Goal: Task Accomplishment & Management: Use online tool/utility

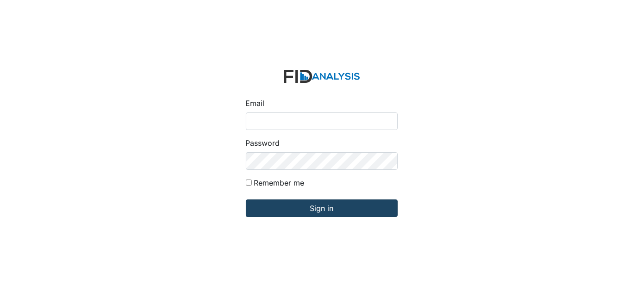
type input "Dsmith@lifeincorporated.com"
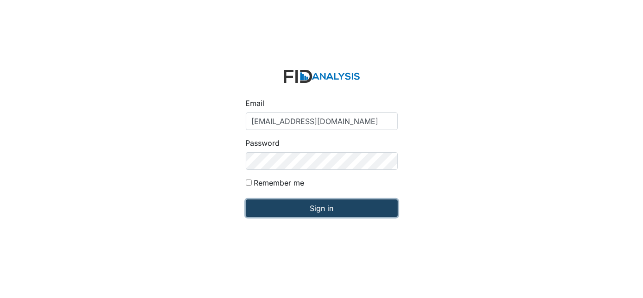
click at [302, 208] on input "Sign in" at bounding box center [322, 208] width 152 height 18
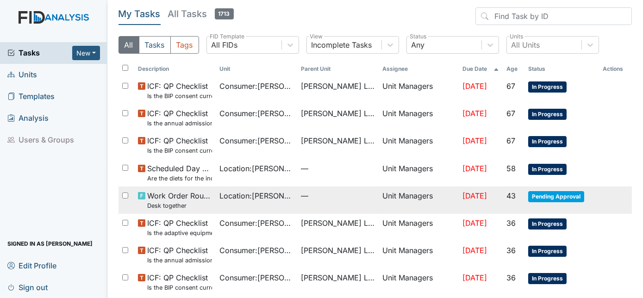
click at [535, 198] on span "Pending Approval" at bounding box center [556, 196] width 56 height 11
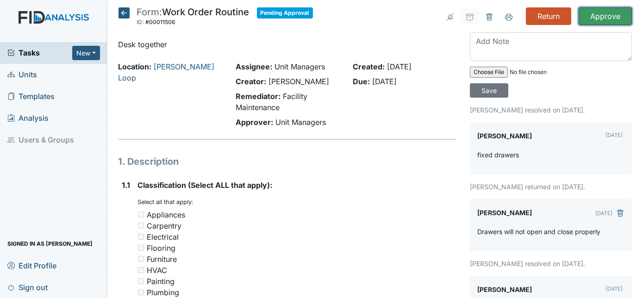
click at [597, 12] on input "Approve" at bounding box center [604, 16] width 53 height 18
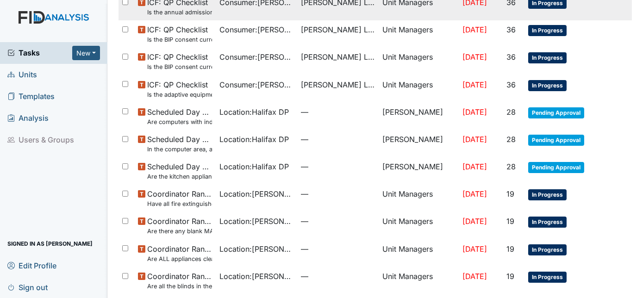
scroll to position [252, 0]
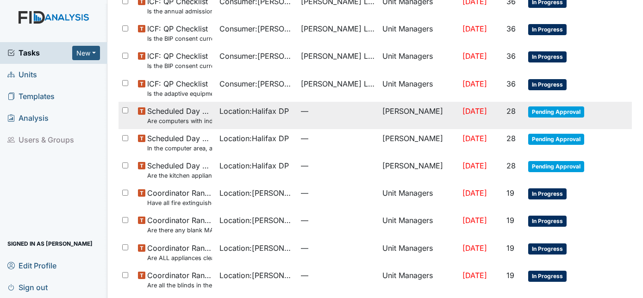
click at [533, 107] on span "Pending Approval" at bounding box center [556, 111] width 56 height 11
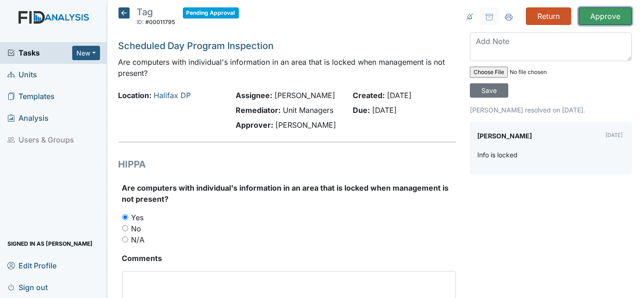
click at [609, 15] on input "Approve" at bounding box center [604, 16] width 53 height 18
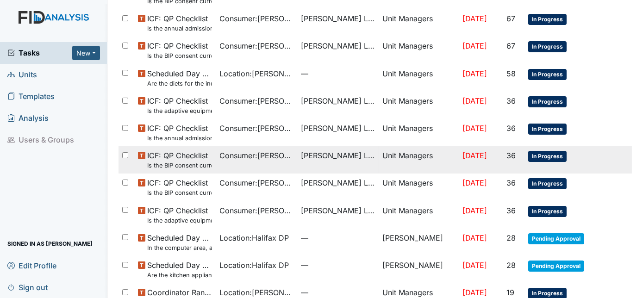
scroll to position [126, 0]
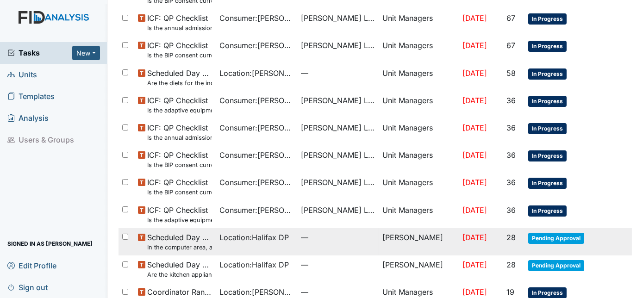
click at [555, 237] on span "Pending Approval" at bounding box center [556, 238] width 56 height 11
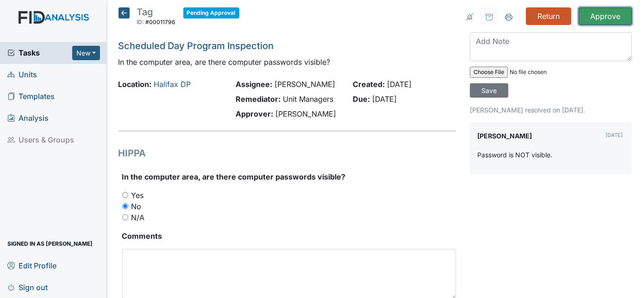
click at [598, 16] on input "Approve" at bounding box center [604, 16] width 53 height 18
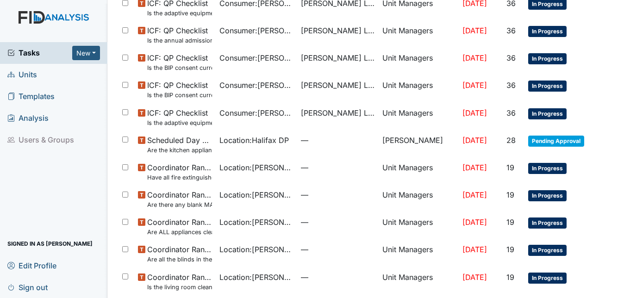
scroll to position [250, 0]
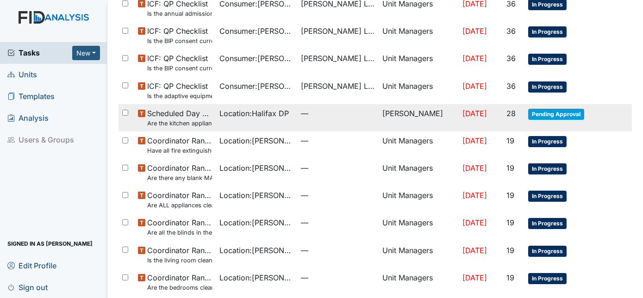
click at [551, 114] on span "Pending Approval" at bounding box center [556, 114] width 56 height 11
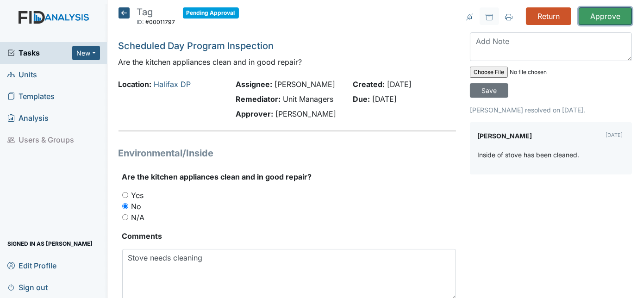
click at [599, 16] on input "Approve" at bounding box center [604, 16] width 53 height 18
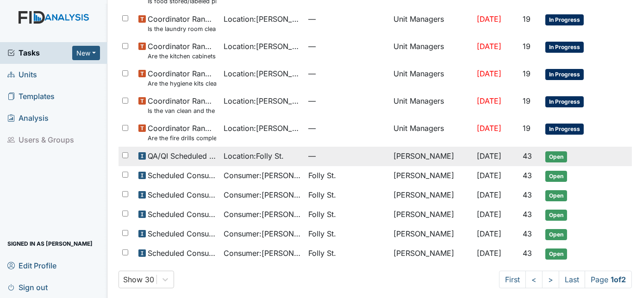
scroll to position [620, 0]
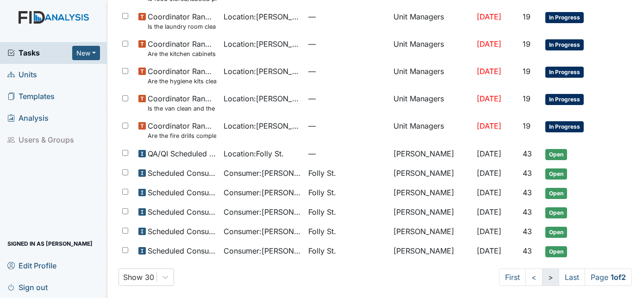
click at [542, 275] on link ">" at bounding box center [550, 277] width 17 height 18
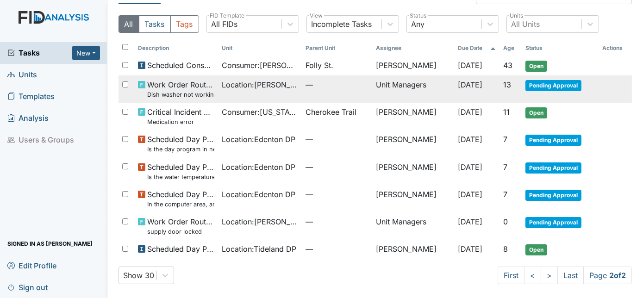
click at [545, 87] on span "Pending Approval" at bounding box center [553, 85] width 56 height 11
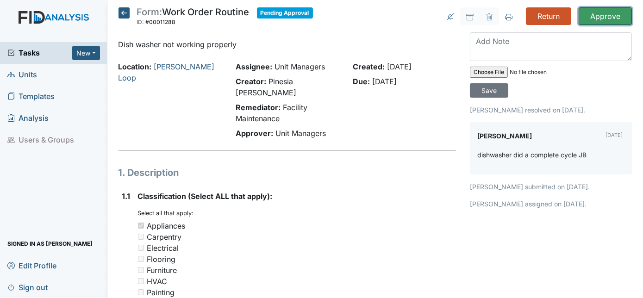
click at [600, 17] on input "Approve" at bounding box center [604, 16] width 53 height 18
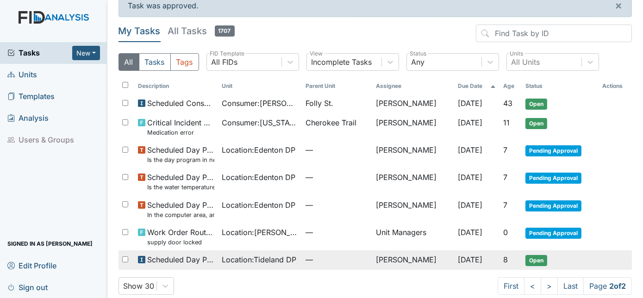
scroll to position [24, 0]
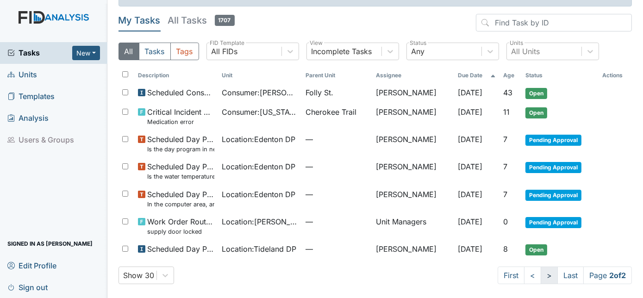
click at [540, 279] on link ">" at bounding box center [548, 275] width 17 height 18
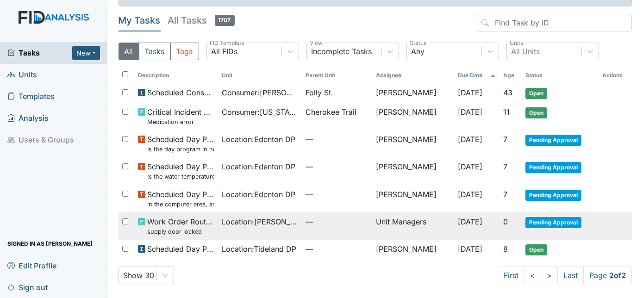
click at [183, 219] on span "Work Order Routine supply door locked" at bounding box center [180, 226] width 67 height 20
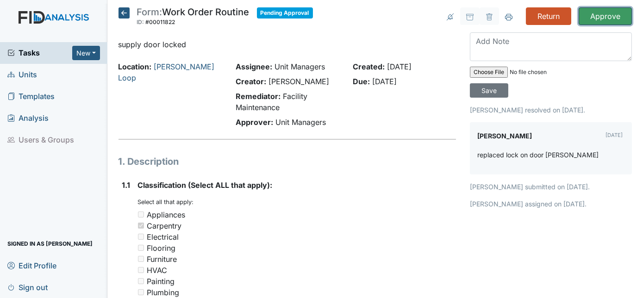
click at [603, 13] on input "Approve" at bounding box center [604, 16] width 53 height 18
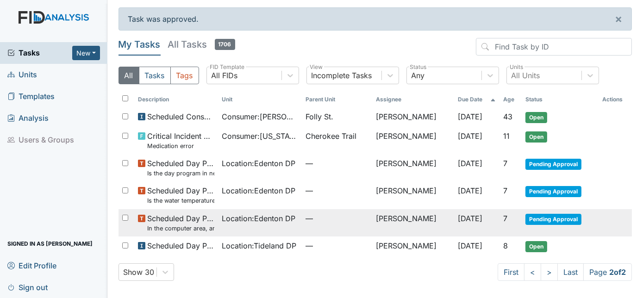
click at [206, 228] on small "In the computer area, are there computer passwords visible?" at bounding box center [180, 228] width 67 height 9
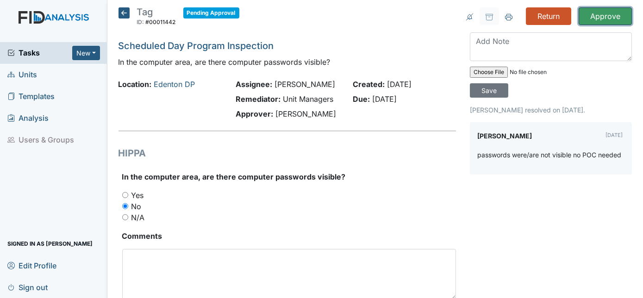
click at [606, 12] on input "Approve" at bounding box center [604, 16] width 53 height 18
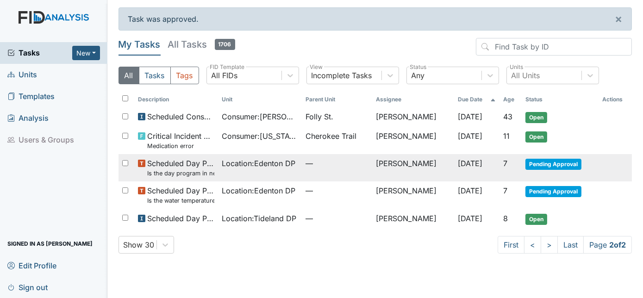
click at [178, 163] on span "Scheduled Day Program Inspection Is the day program in need of outside repairs …" at bounding box center [180, 168] width 67 height 20
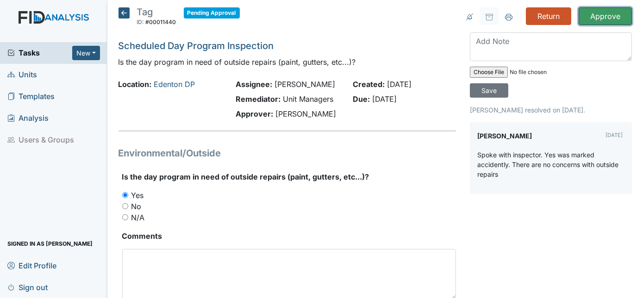
click at [592, 22] on input "Approve" at bounding box center [604, 16] width 53 height 18
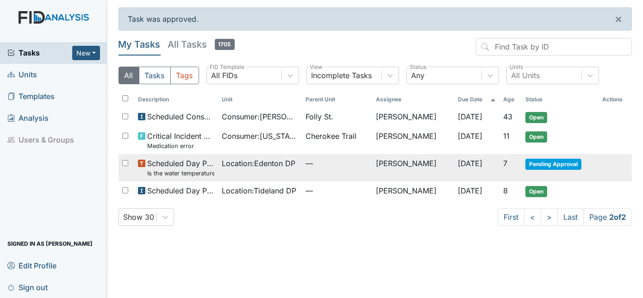
click at [547, 164] on span "Pending Approval" at bounding box center [553, 164] width 56 height 11
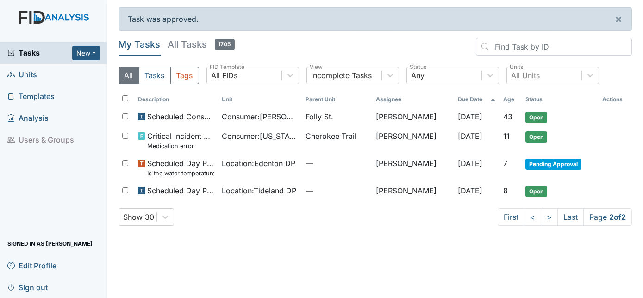
click at [38, 72] on link "Units" at bounding box center [53, 75] width 107 height 22
